Goal: Entertainment & Leisure: Consume media (video, audio)

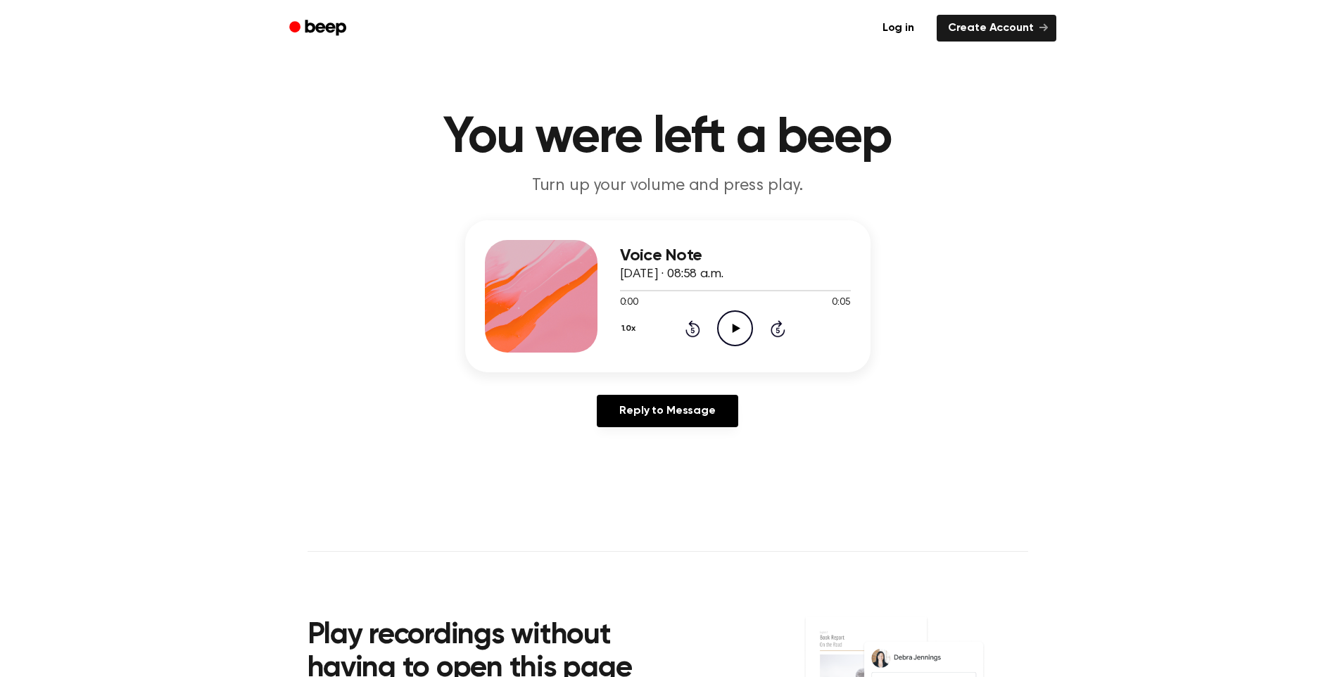
click at [720, 322] on icon "Play Audio" at bounding box center [735, 328] width 36 height 36
click at [738, 332] on icon "Play Audio" at bounding box center [735, 328] width 36 height 36
click at [738, 327] on icon at bounding box center [737, 328] width 8 height 9
click at [725, 323] on icon "Play Audio" at bounding box center [735, 328] width 36 height 36
click at [727, 334] on icon "Play Audio" at bounding box center [735, 328] width 36 height 36
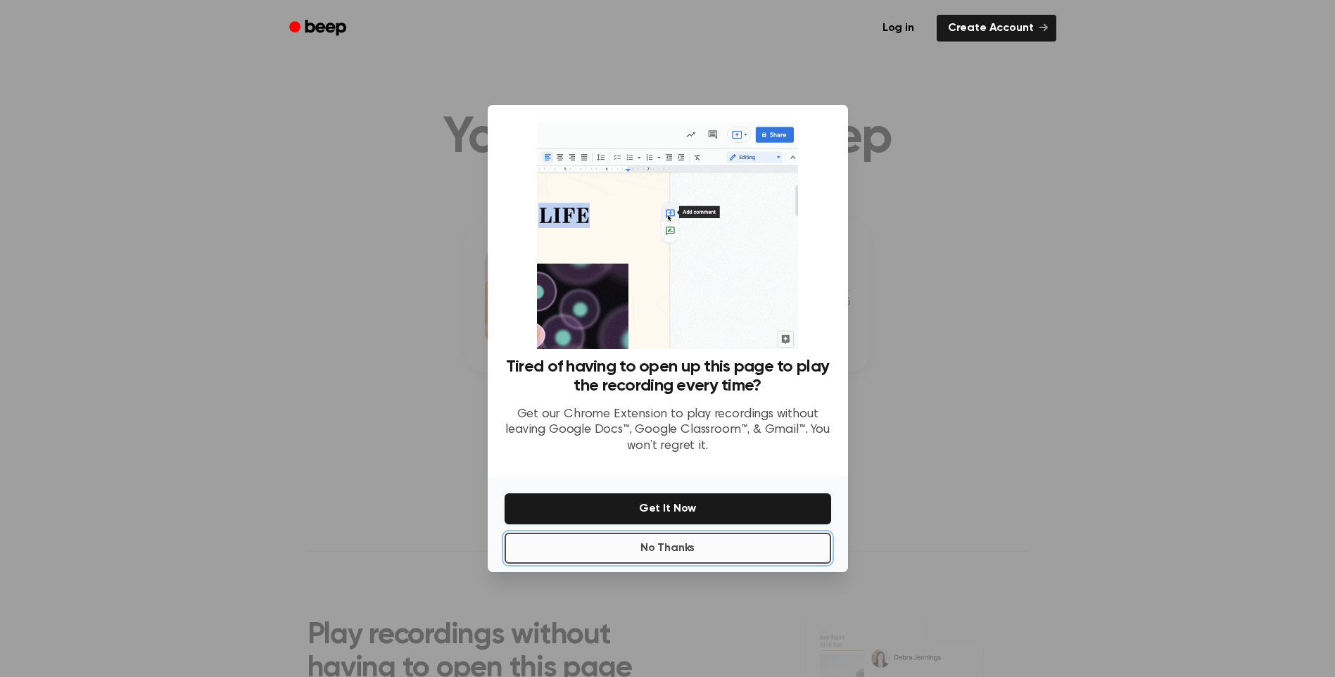
click at [697, 557] on button "No Thanks" at bounding box center [668, 548] width 327 height 31
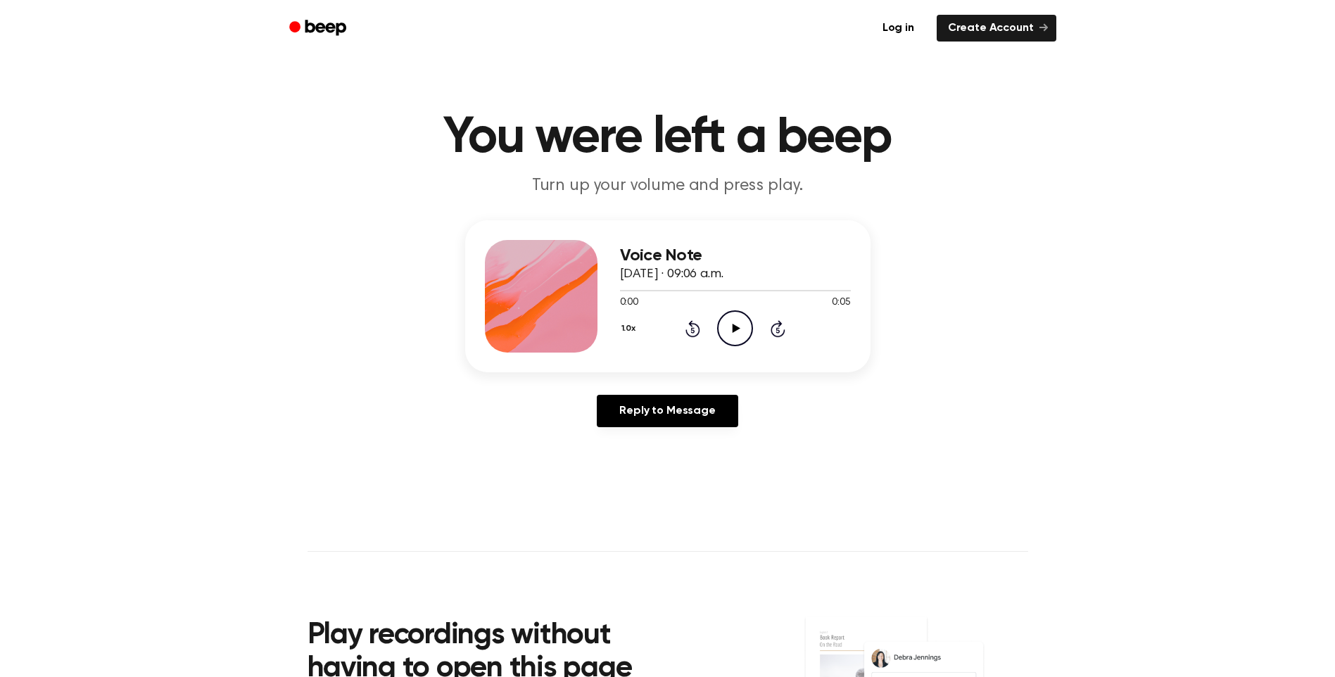
click at [731, 334] on icon "Play Audio" at bounding box center [735, 328] width 36 height 36
click at [738, 335] on icon "Play Audio" at bounding box center [735, 328] width 36 height 36
